Goal: Task Accomplishment & Management: Manage account settings

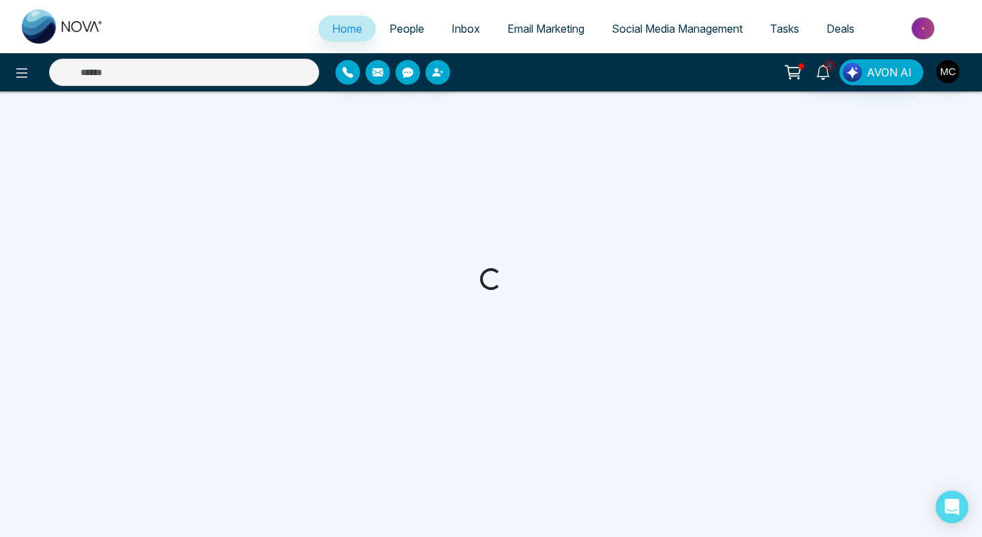
select select "*"
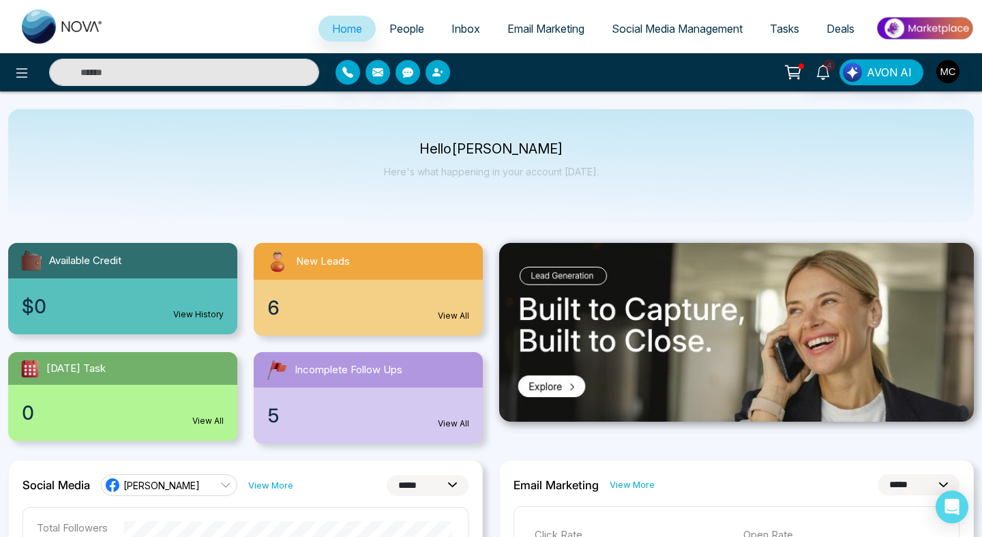
click at [300, 275] on div "New Leads" at bounding box center [368, 261] width 229 height 37
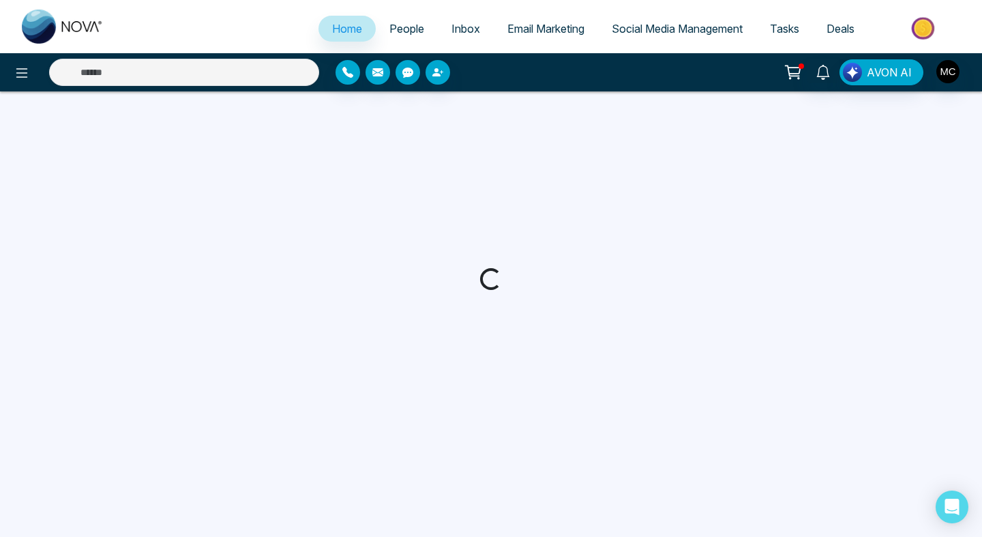
select select "*"
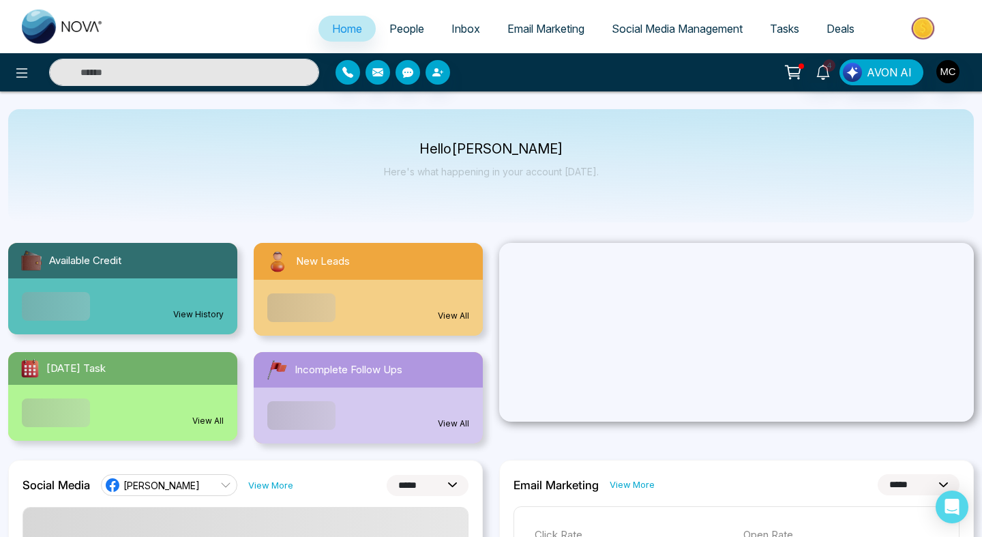
click at [402, 30] on span "People" at bounding box center [406, 29] width 35 height 14
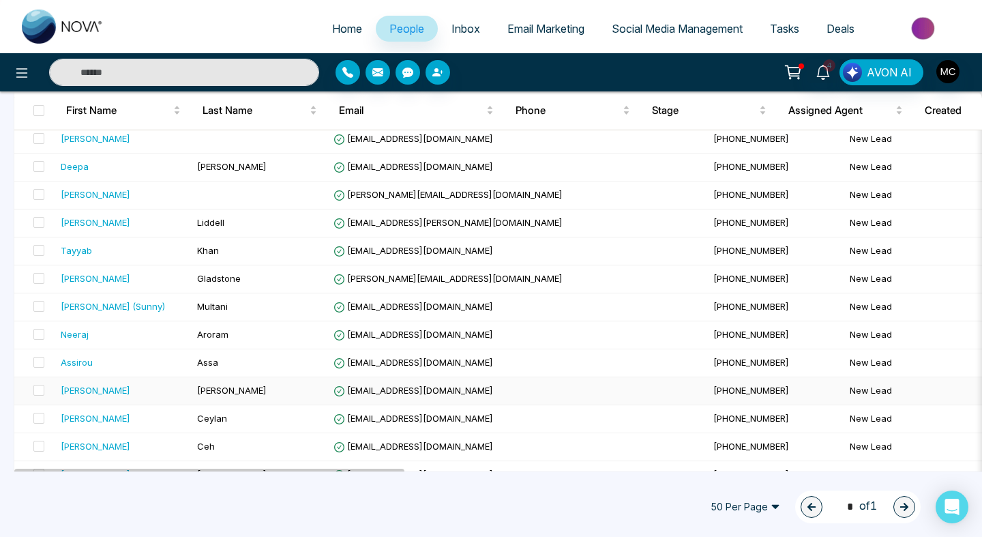
scroll to position [600, 0]
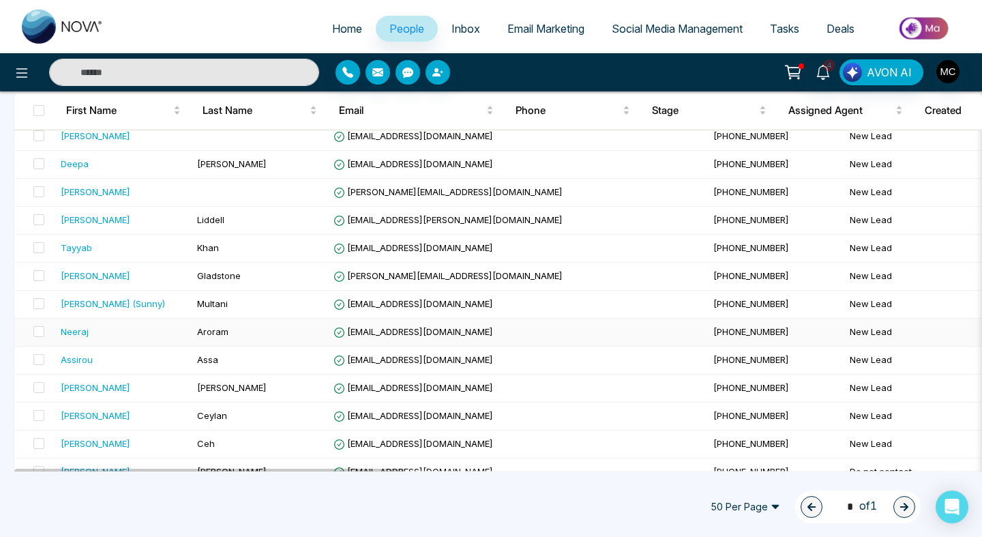
click at [117, 334] on div "Neeraj" at bounding box center [123, 332] width 125 height 14
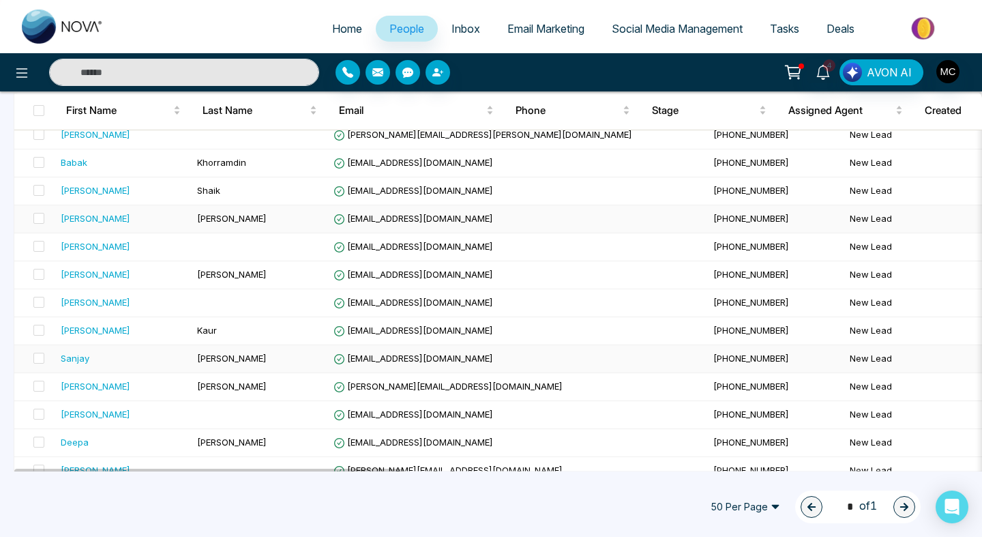
scroll to position [325, 0]
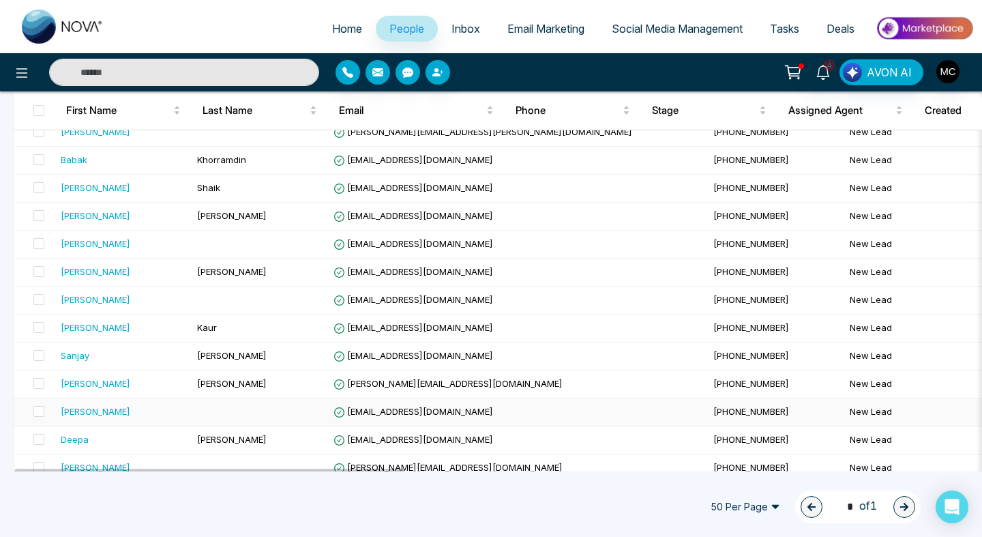
click at [201, 414] on td at bounding box center [260, 412] width 136 height 28
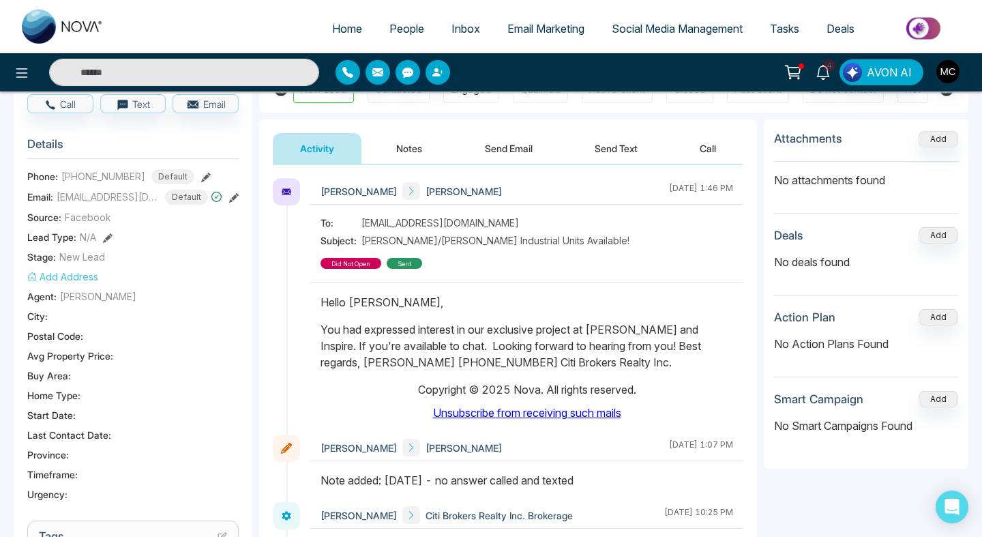
scroll to position [148, 0]
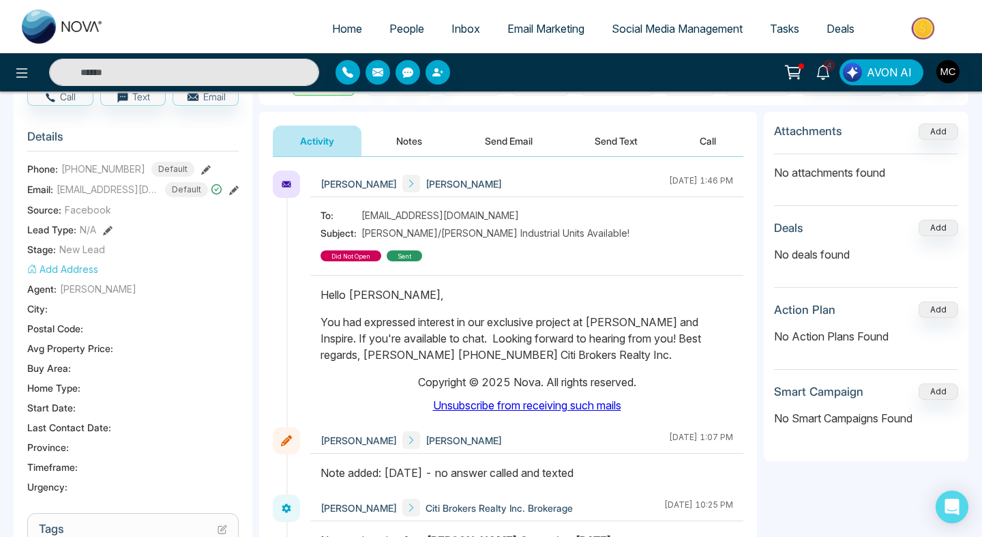
click at [544, 240] on div "To: [EMAIL_ADDRESS][DOMAIN_NAME] Subject: [PERSON_NAME]/[PERSON_NAME] Industria…" at bounding box center [527, 234] width 413 height 53
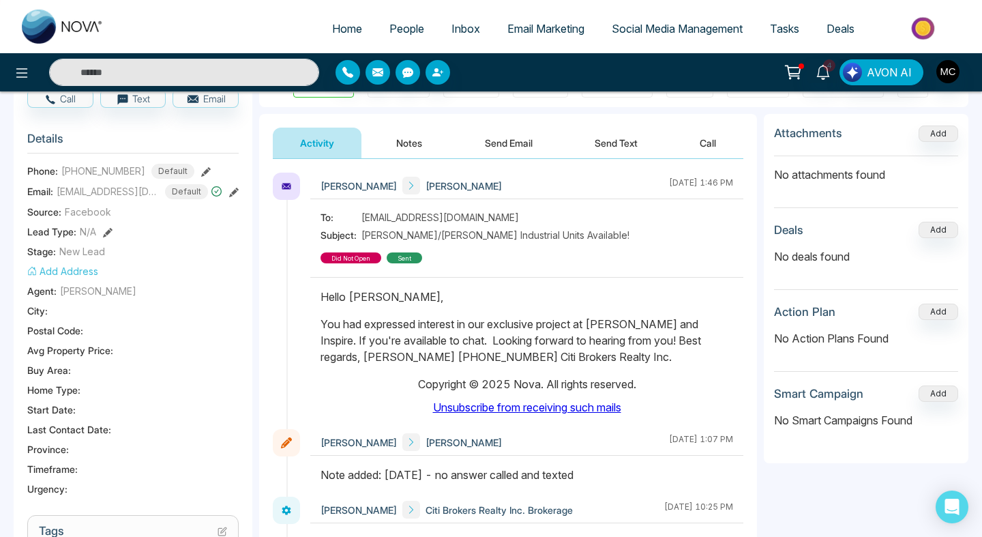
click at [492, 222] on span "[EMAIL_ADDRESS][DOMAIN_NAME]" at bounding box center [440, 217] width 158 height 14
click at [481, 216] on span "[EMAIL_ADDRESS][DOMAIN_NAME]" at bounding box center [440, 217] width 158 height 14
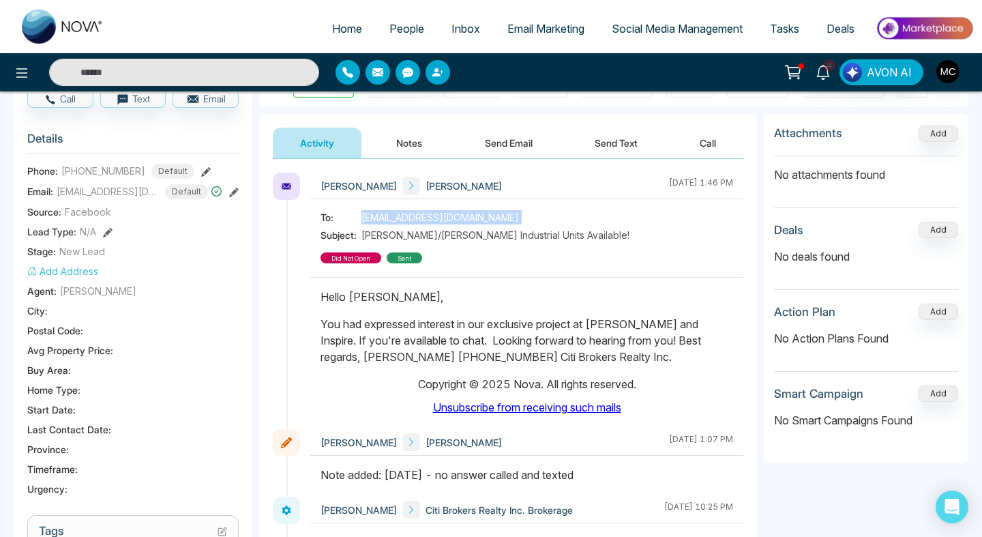
click at [481, 216] on span "[EMAIL_ADDRESS][DOMAIN_NAME]" at bounding box center [440, 217] width 158 height 14
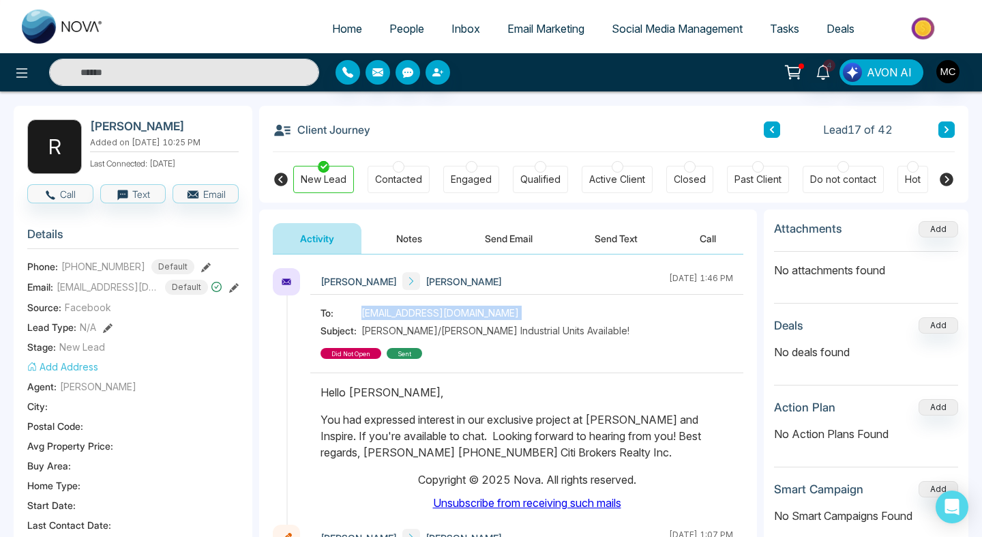
scroll to position [51, 0]
click at [400, 246] on button "Notes" at bounding box center [409, 237] width 80 height 31
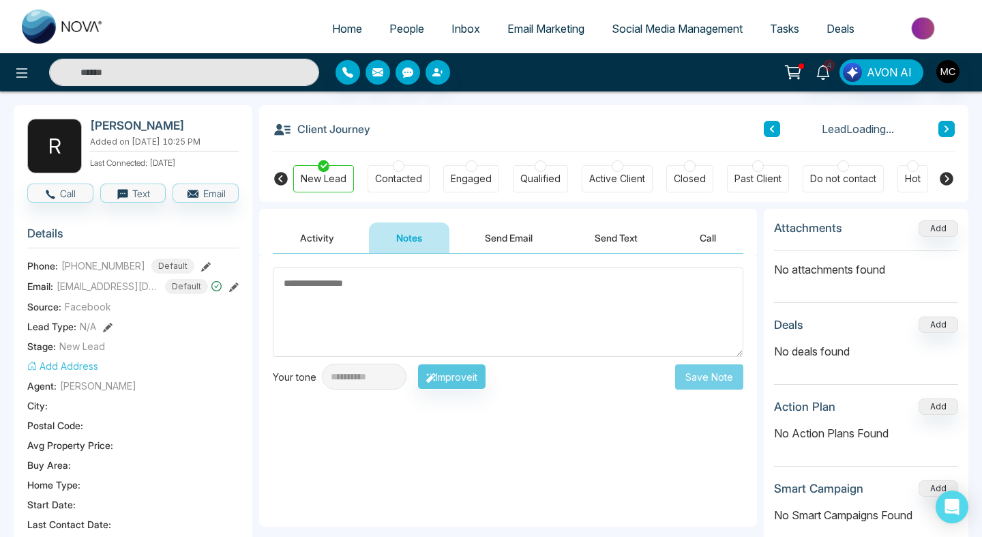
click at [353, 247] on button "Activity" at bounding box center [317, 237] width 89 height 31
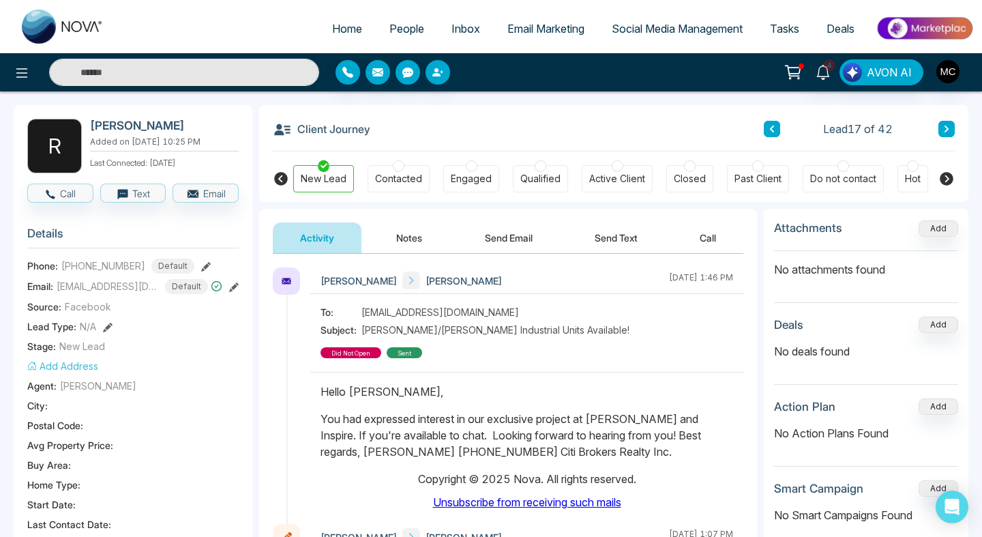
click at [417, 244] on button "Notes" at bounding box center [409, 237] width 80 height 31
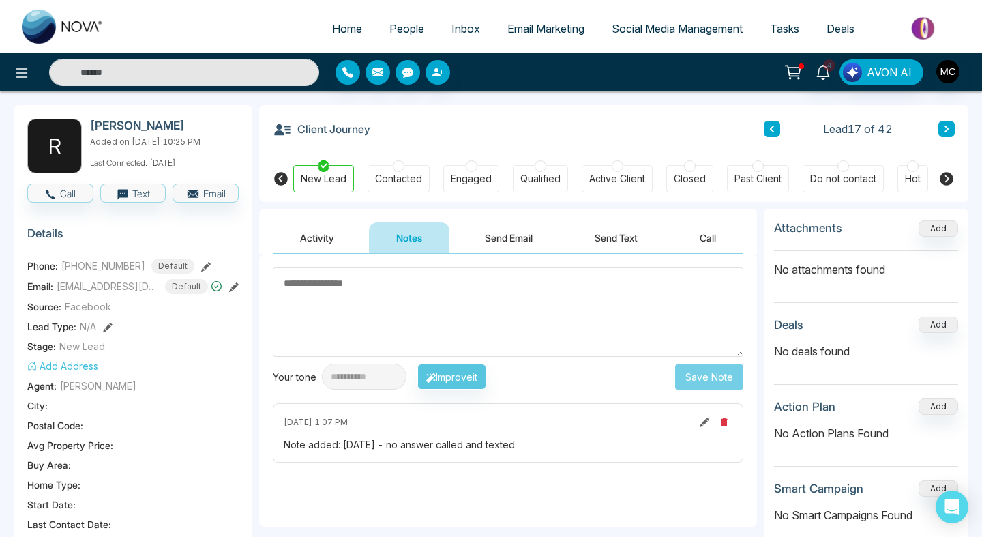
click at [346, 248] on button "Activity" at bounding box center [317, 237] width 89 height 31
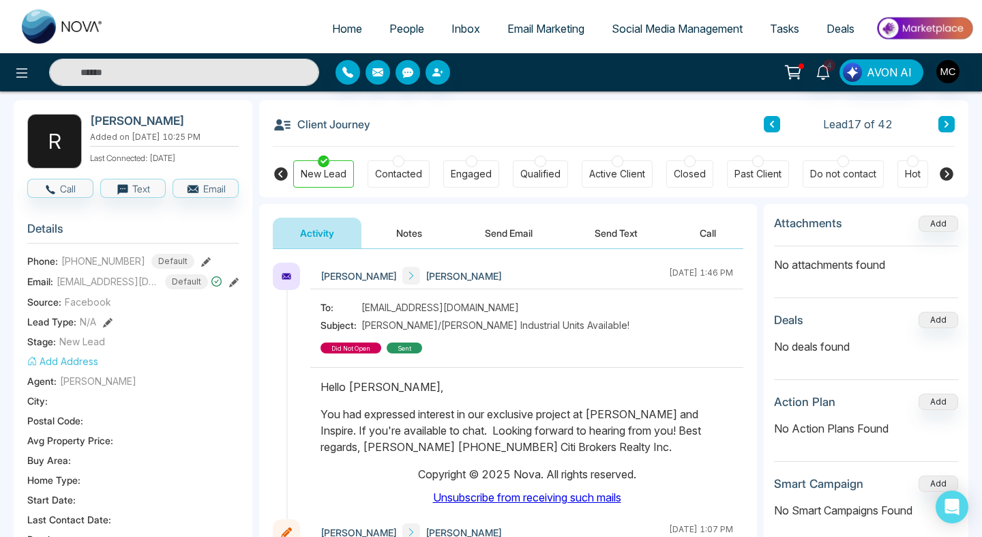
scroll to position [57, 0]
click at [418, 308] on span "[EMAIL_ADDRESS][DOMAIN_NAME]" at bounding box center [440, 306] width 158 height 14
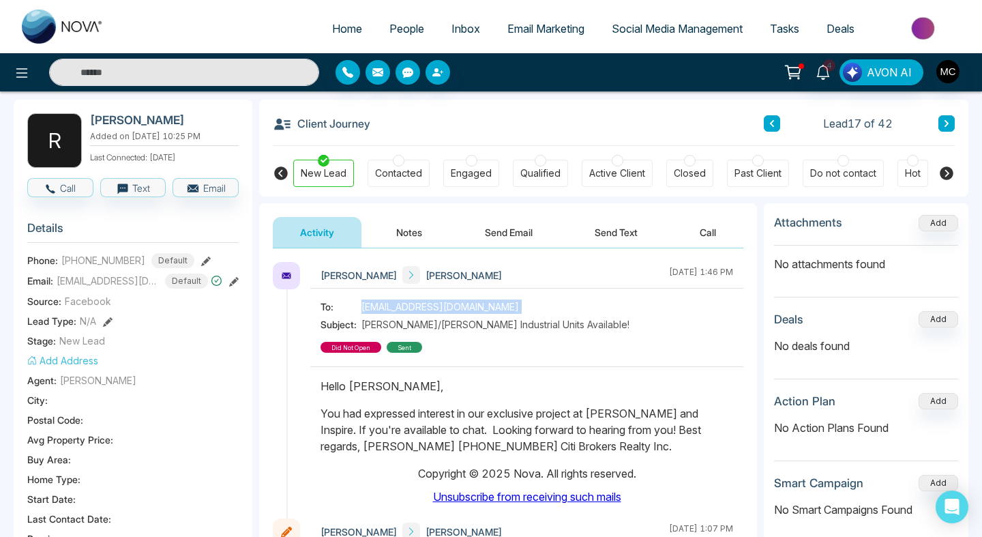
click at [418, 308] on span "[EMAIL_ADDRESS][DOMAIN_NAME]" at bounding box center [440, 306] width 158 height 14
click at [430, 327] on span "[PERSON_NAME]/[PERSON_NAME] Industrial Units Available!" at bounding box center [495, 324] width 268 height 14
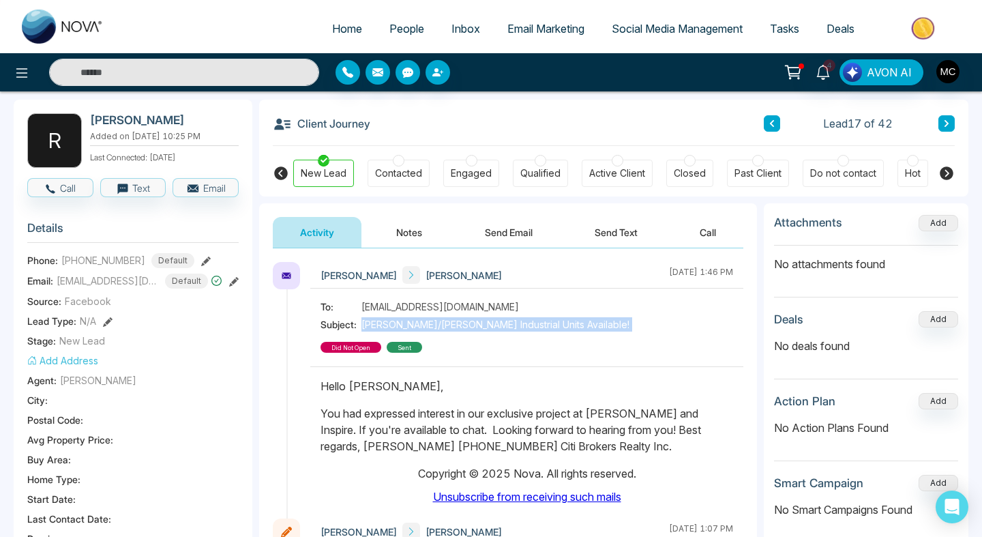
click at [430, 327] on span "[PERSON_NAME]/[PERSON_NAME] Industrial Units Available!" at bounding box center [495, 324] width 268 height 14
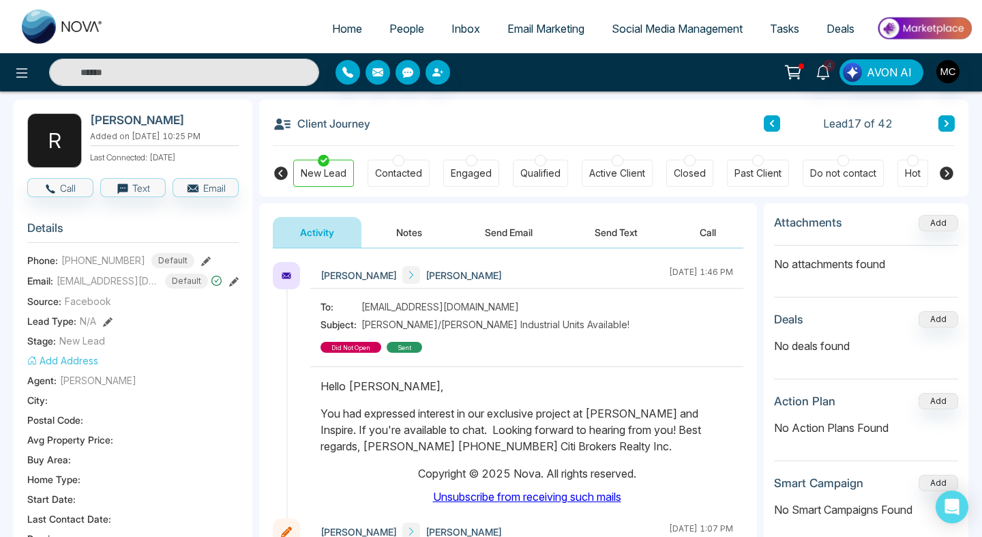
click at [357, 378] on p "Hello [PERSON_NAME]," at bounding box center [527, 386] width 413 height 16
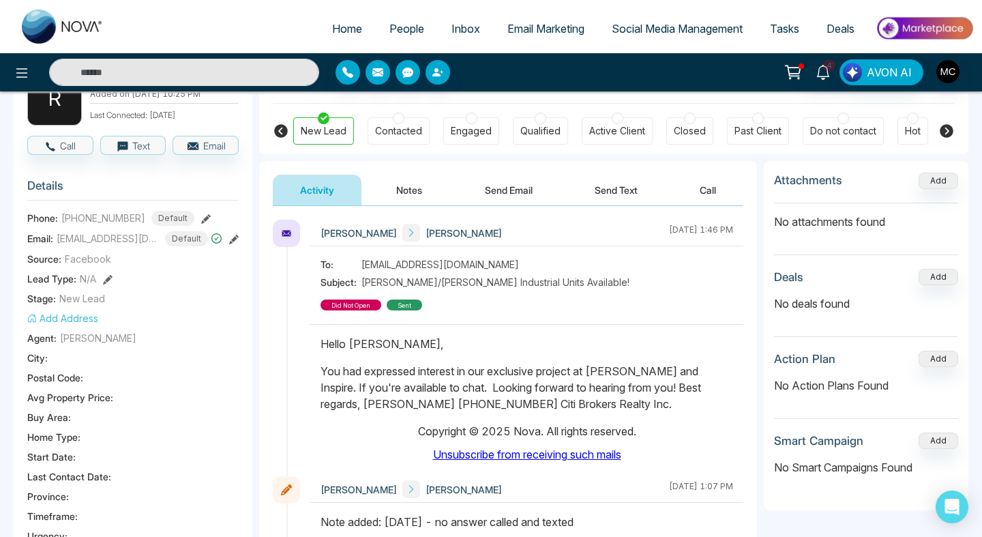
scroll to position [86, 0]
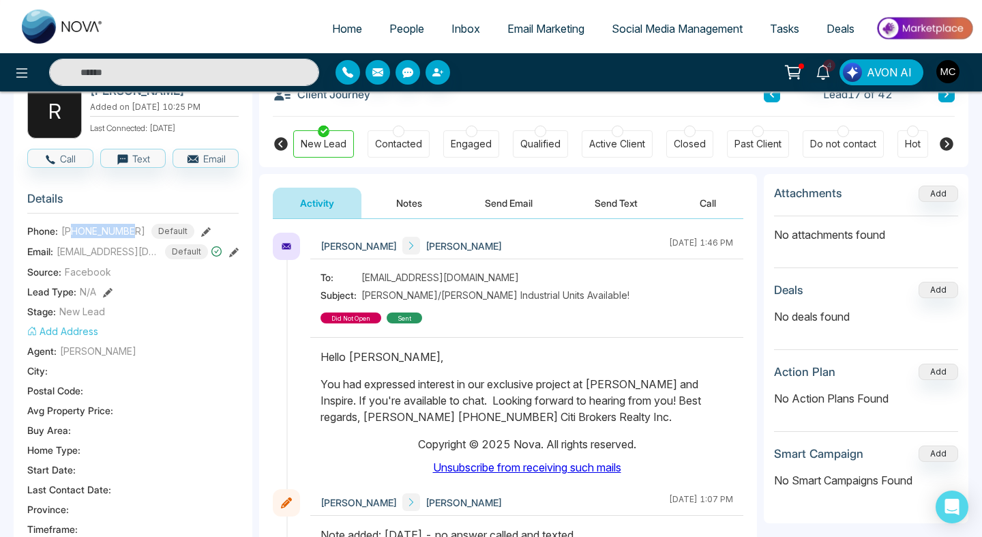
drag, startPoint x: 136, startPoint y: 227, endPoint x: 73, endPoint y: 223, distance: 63.6
click at [72, 224] on div "[PHONE_NUMBER] Default" at bounding box center [127, 231] width 133 height 15
copy span "4378984441"
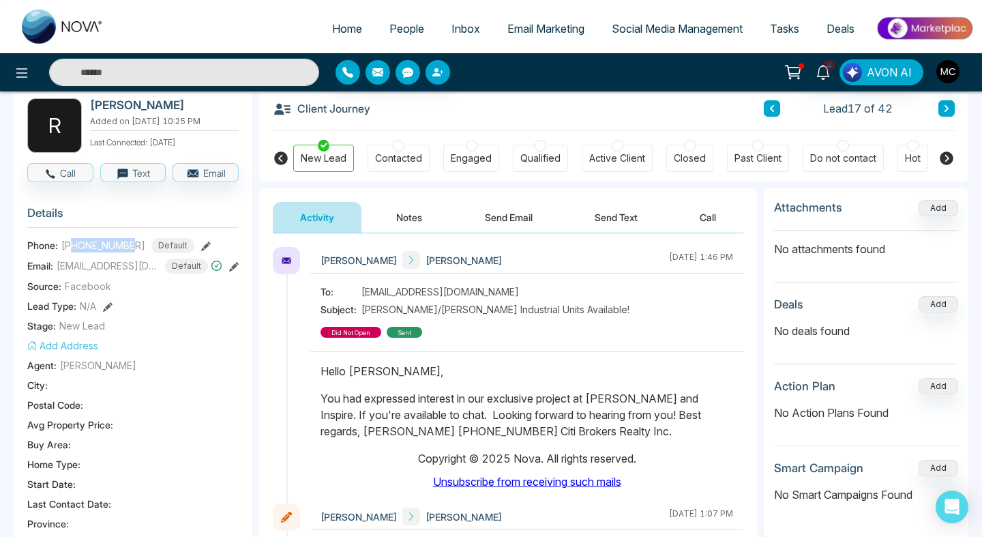
click at [417, 221] on button "Notes" at bounding box center [409, 217] width 80 height 31
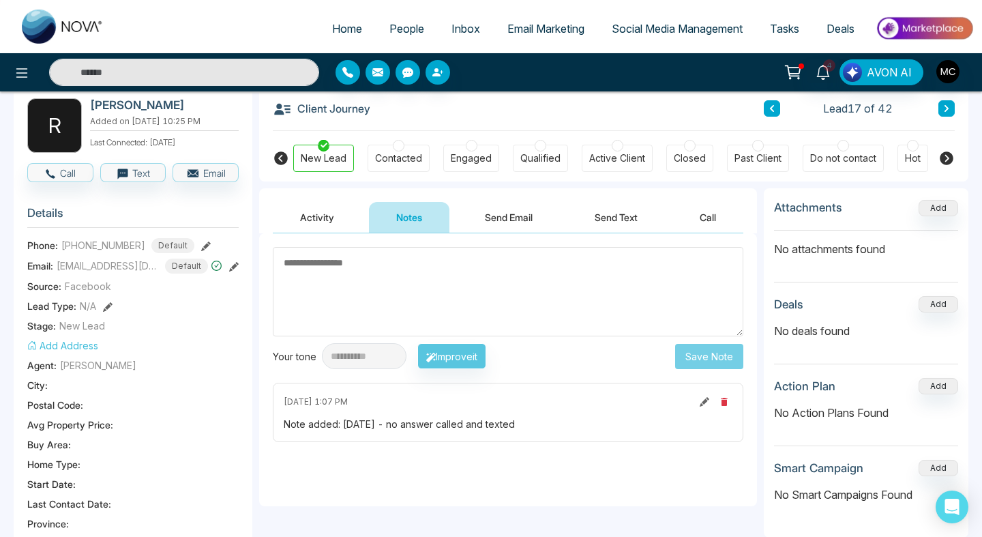
type textarea "*"
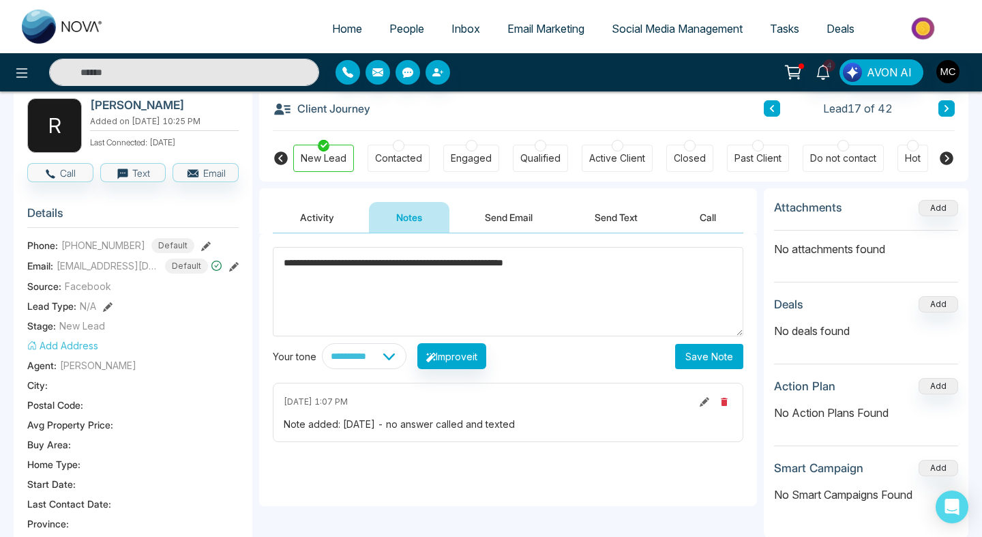
click at [282, 258] on textarea "**********" at bounding box center [508, 291] width 471 height 89
type textarea "**********"
click at [683, 366] on button "Save Note" at bounding box center [709, 356] width 68 height 25
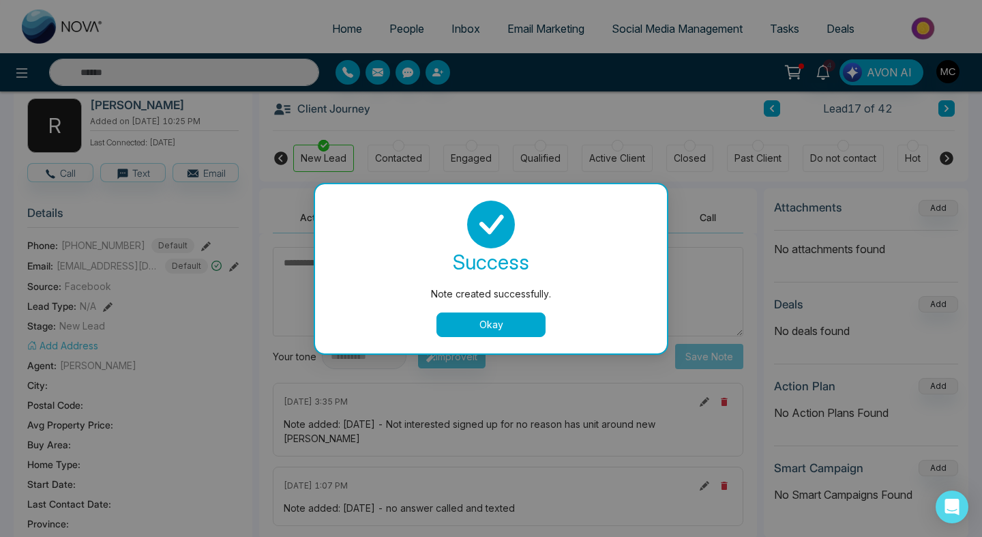
click at [458, 336] on button "Okay" at bounding box center [490, 324] width 109 height 25
